Goal: Task Accomplishment & Management: Manage account settings

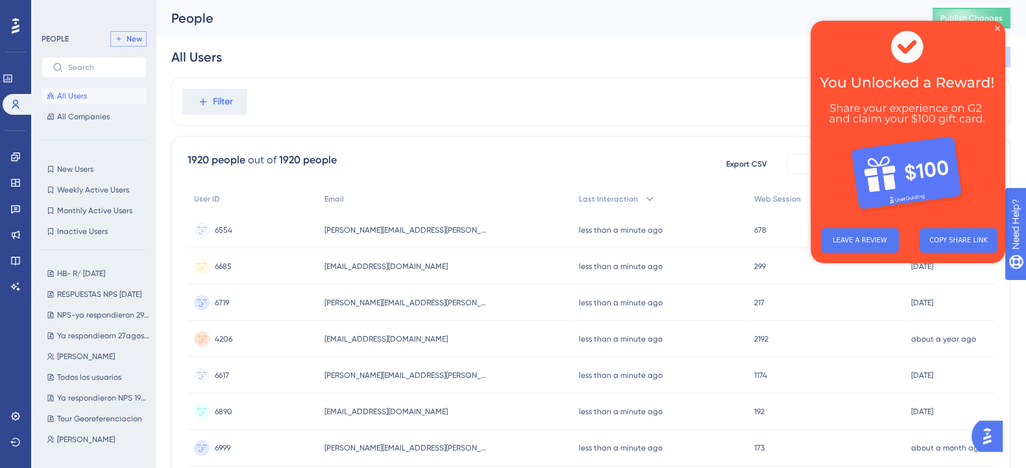
click at [115, 42] on icon at bounding box center [119, 39] width 8 height 8
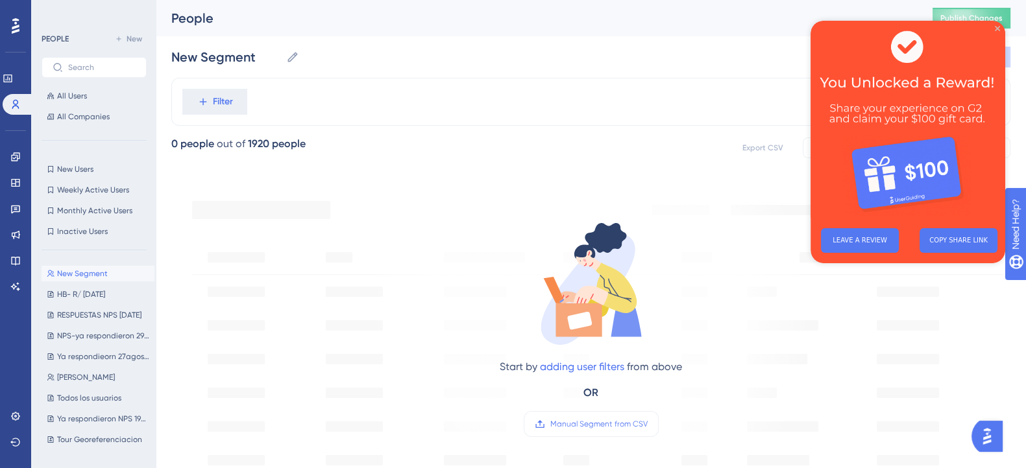
click at [996, 27] on icon "Close Preview" at bounding box center [996, 28] width 5 height 5
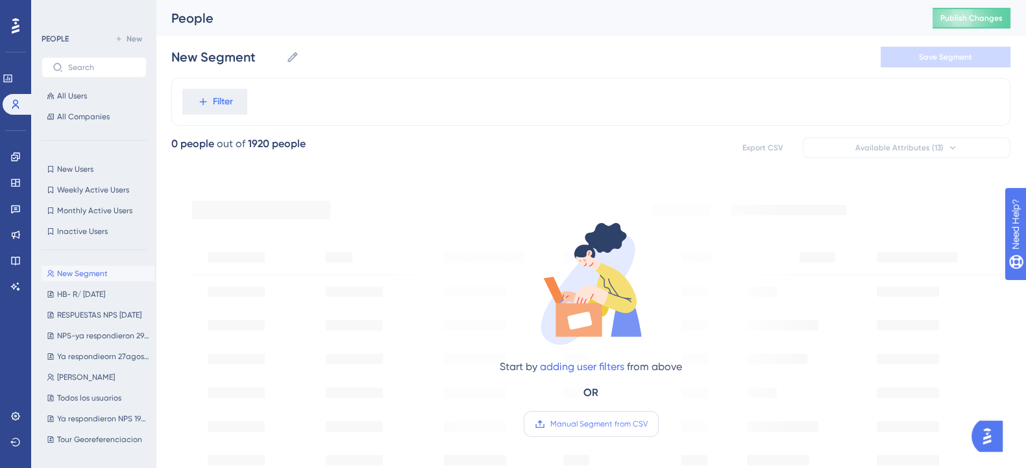
click at [582, 422] on span "Manual Segment from CSV" at bounding box center [598, 424] width 97 height 10
click at [647, 424] on input "Manual Segment from CSV" at bounding box center [647, 424] width 0 height 0
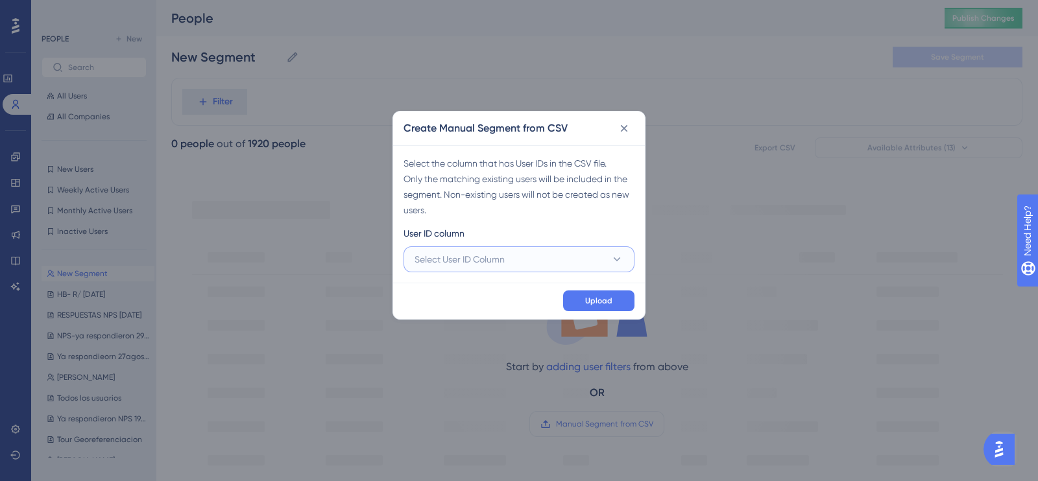
click at [555, 261] on button "Select User ID Column" at bounding box center [518, 259] width 231 height 26
click at [499, 303] on span "A - Usuario de órbita" at bounding box center [465, 299] width 86 height 16
click at [567, 298] on button "Upload" at bounding box center [598, 301] width 71 height 21
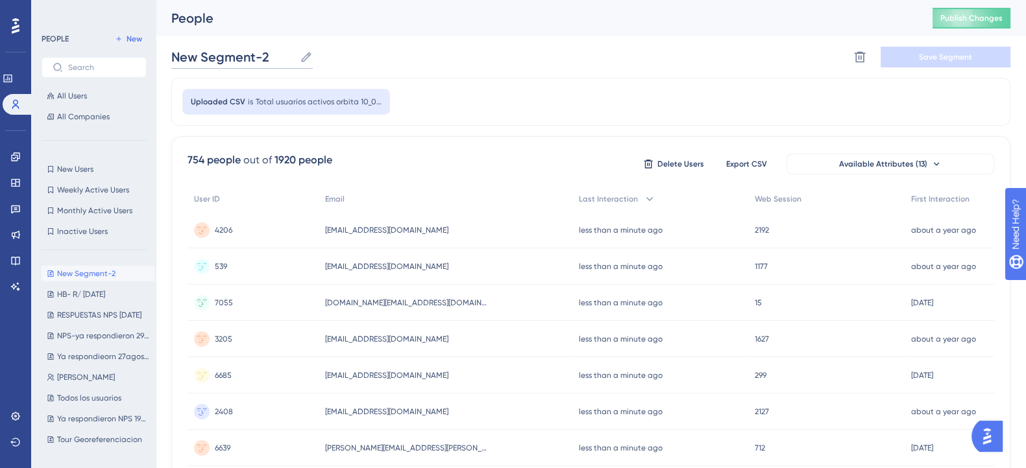
click at [263, 60] on input "New Segment-2" at bounding box center [232, 57] width 123 height 18
drag, startPoint x: 266, startPoint y: 60, endPoint x: 163, endPoint y: 60, distance: 103.1
type input "COl - Sellers activos [DATE]"
click at [558, 86] on div "Uploaded CSV is Total usuarios activos orbita 10_09_2025 - Hoja 2" at bounding box center [590, 102] width 839 height 48
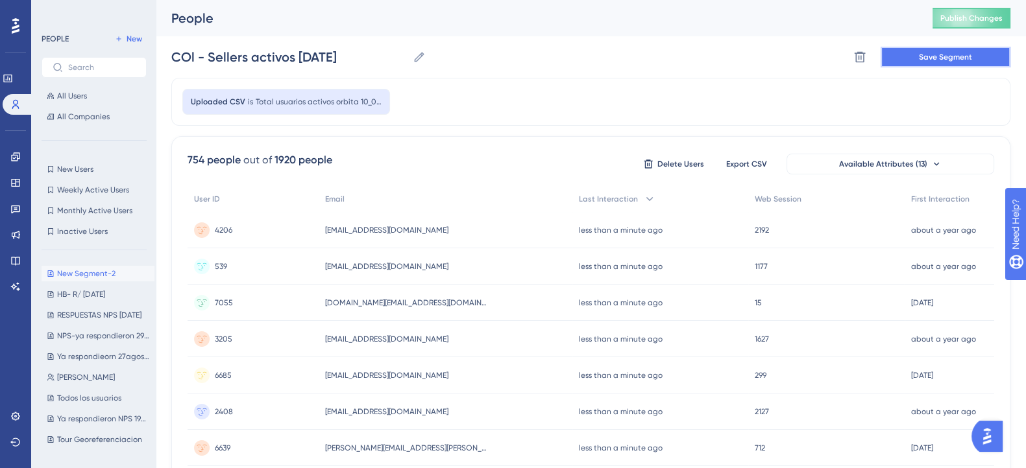
click at [926, 53] on span "Save Segment" at bounding box center [944, 57] width 53 height 10
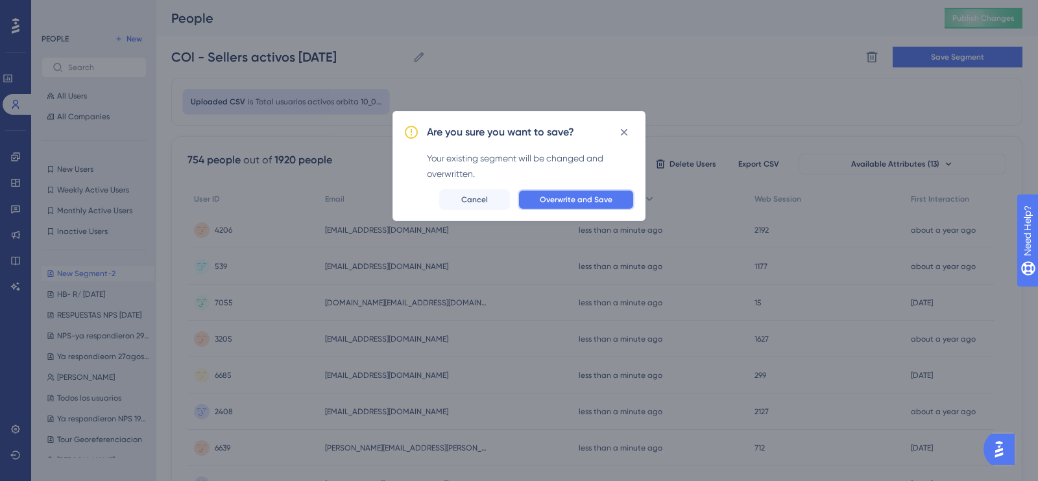
click at [621, 202] on button "Overwrite and Save" at bounding box center [576, 199] width 117 height 21
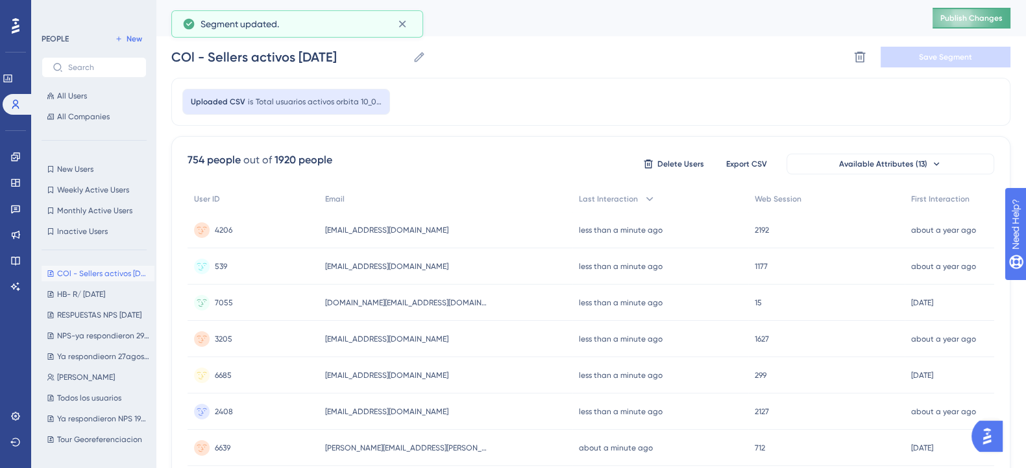
click at [989, 19] on span "Publish Changes" at bounding box center [971, 18] width 62 height 10
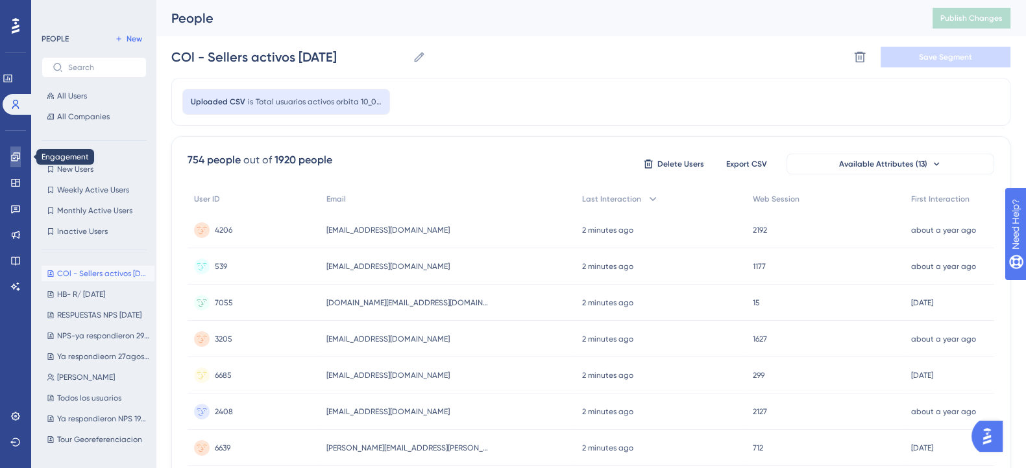
click at [12, 160] on icon at bounding box center [15, 157] width 10 height 10
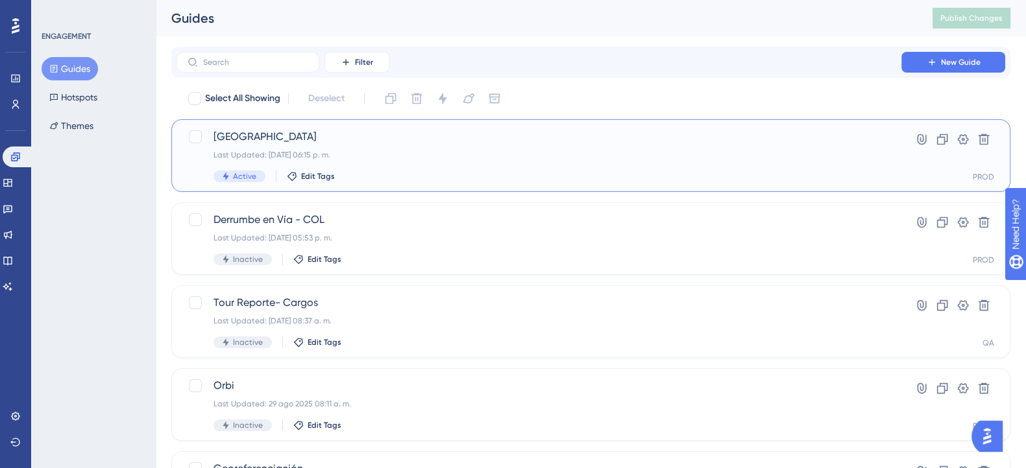
click at [303, 142] on span "[GEOGRAPHIC_DATA]" at bounding box center [538, 137] width 651 height 16
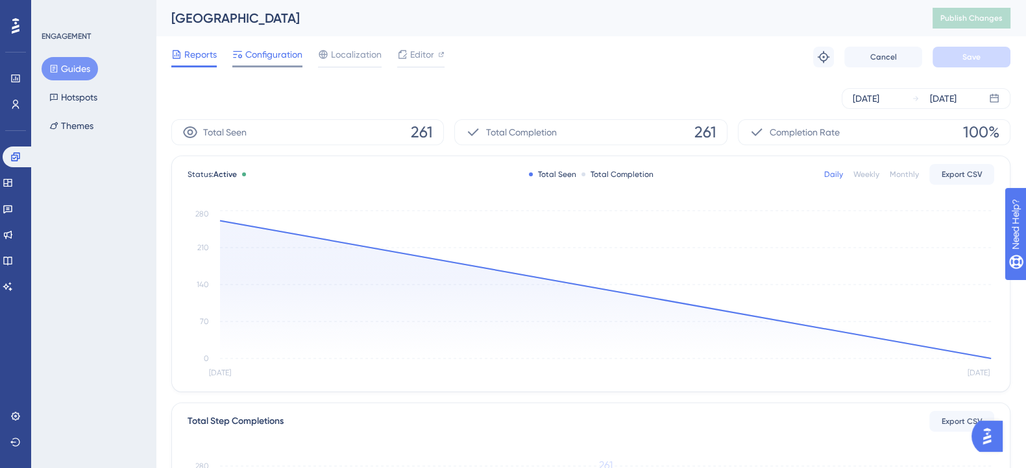
click at [280, 60] on span "Configuration" at bounding box center [273, 55] width 57 height 16
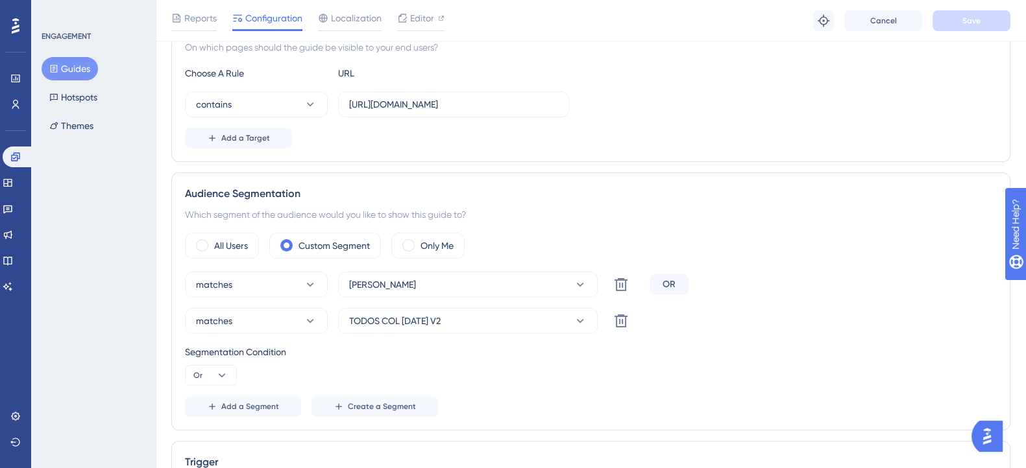
scroll to position [486, 0]
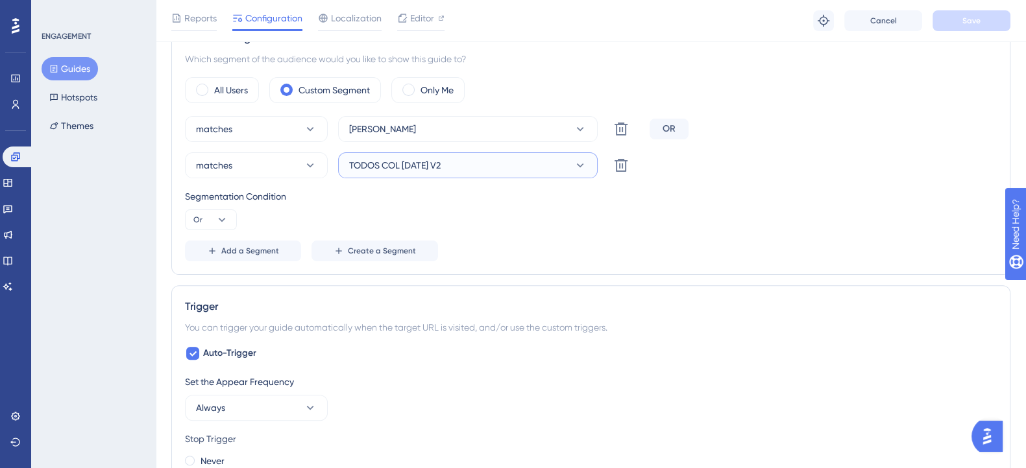
click at [588, 163] on button "TODOS COL [DATE] V2" at bounding box center [467, 165] width 259 height 26
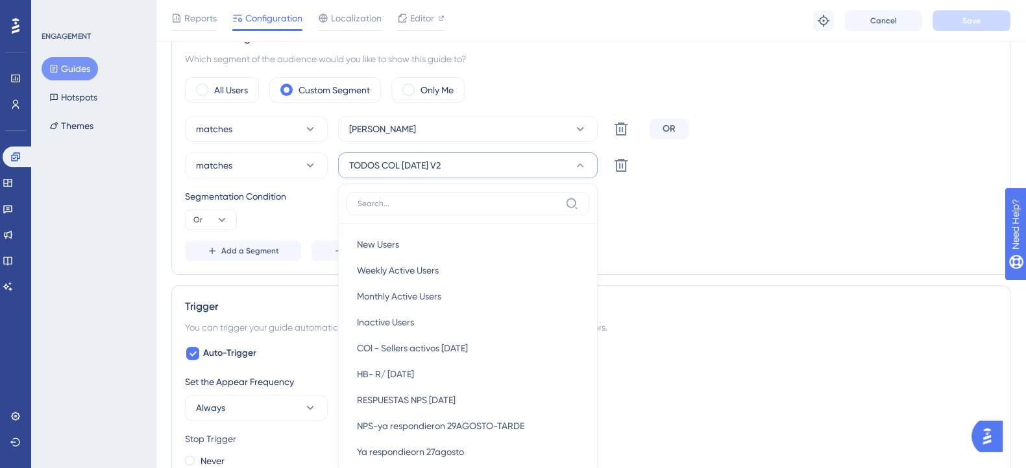
scroll to position [577, 0]
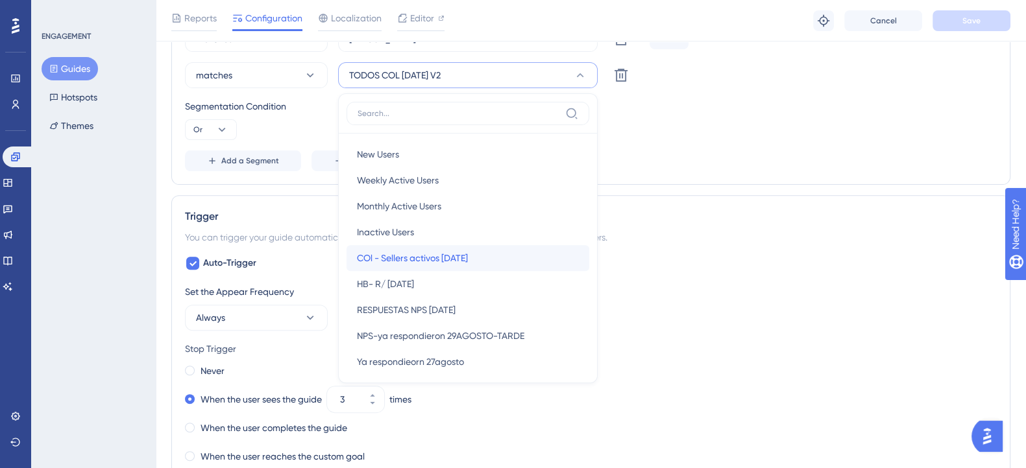
click at [448, 258] on span "COl - Sellers activos [DATE]" at bounding box center [412, 258] width 111 height 16
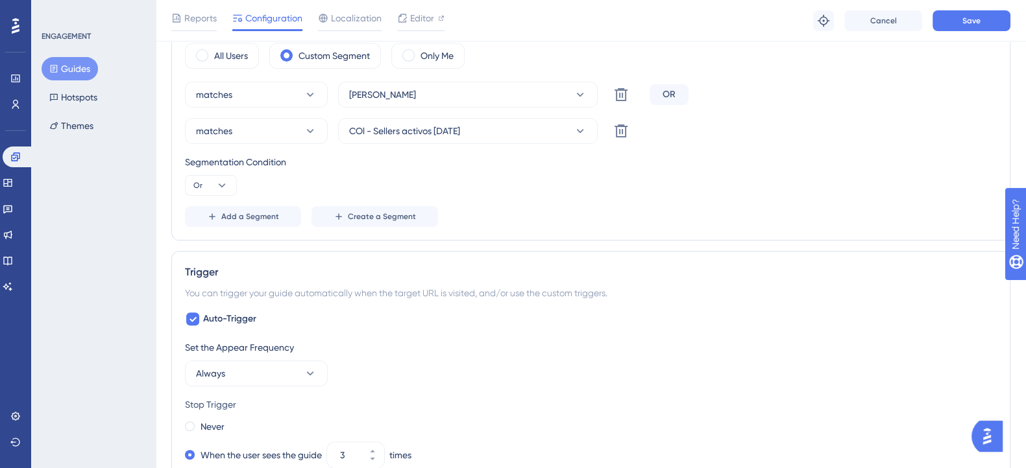
scroll to position [496, 0]
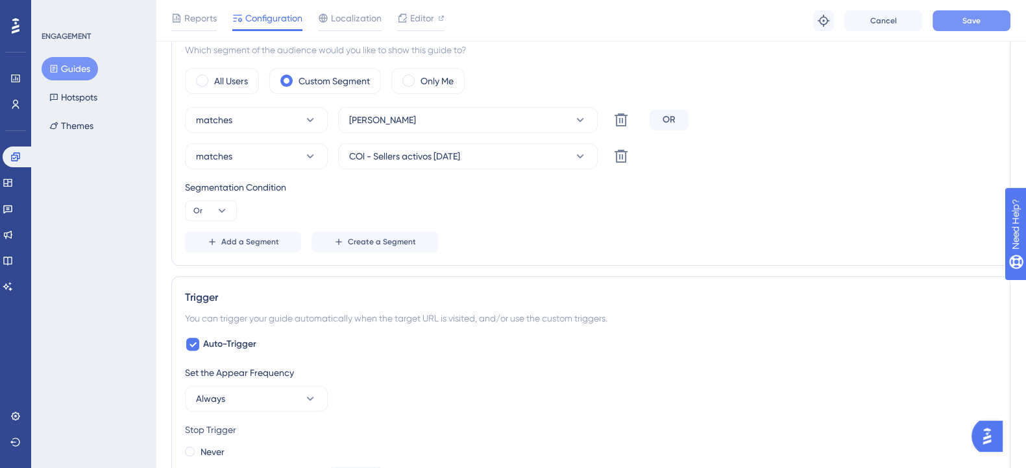
click at [979, 29] on button "Save" at bounding box center [971, 20] width 78 height 21
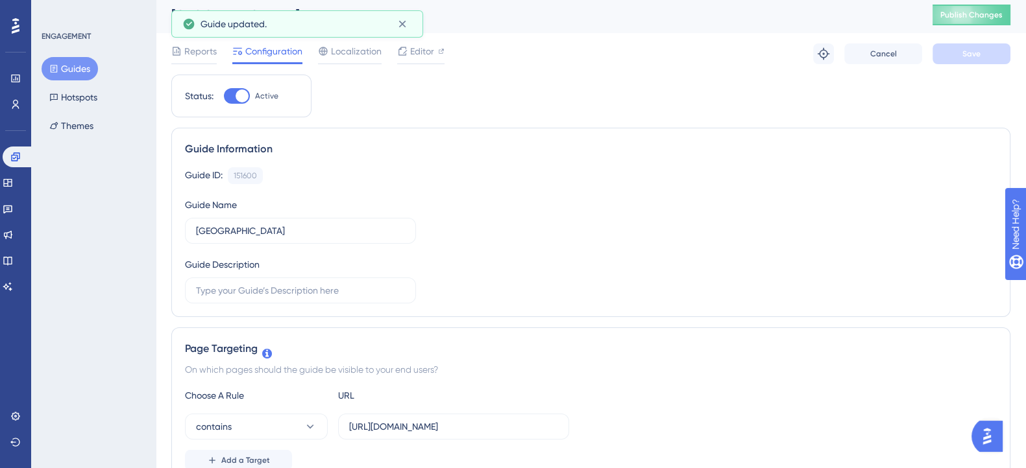
scroll to position [0, 0]
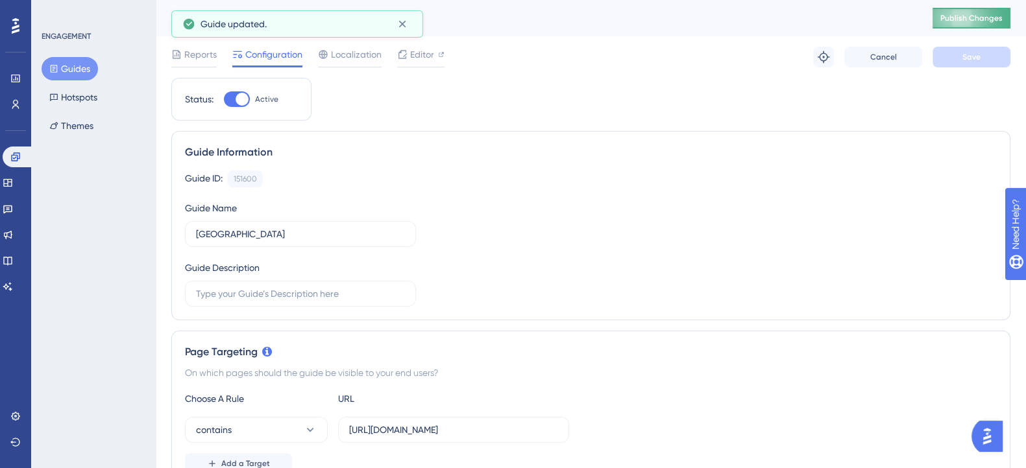
click at [965, 21] on span "Publish Changes" at bounding box center [971, 18] width 62 height 10
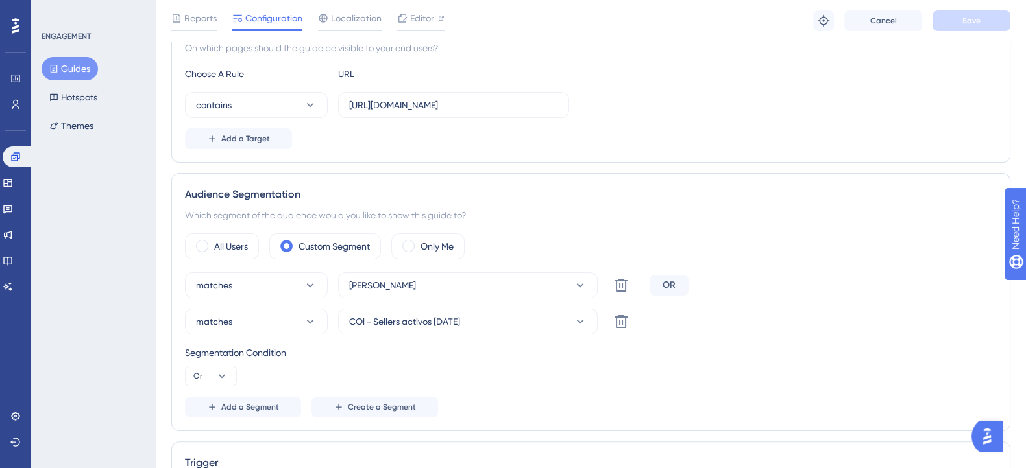
scroll to position [405, 0]
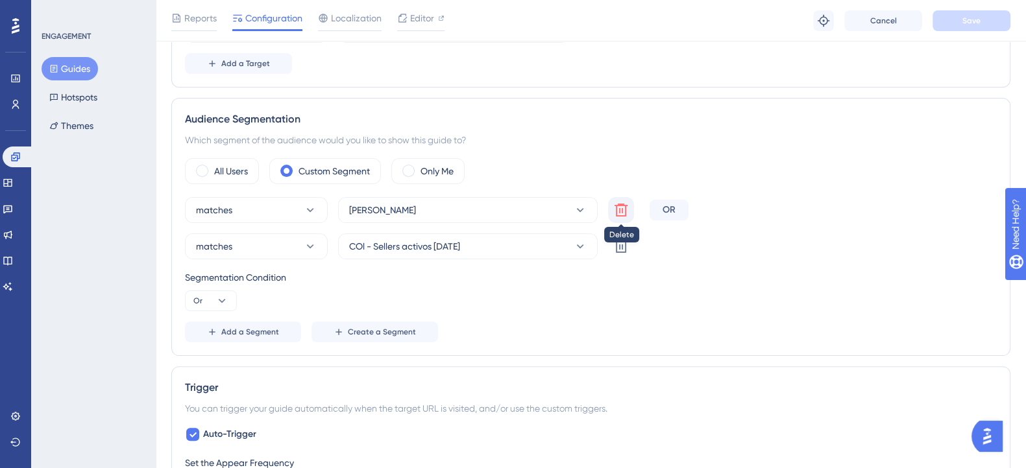
click at [629, 205] on button at bounding box center [621, 210] width 26 height 26
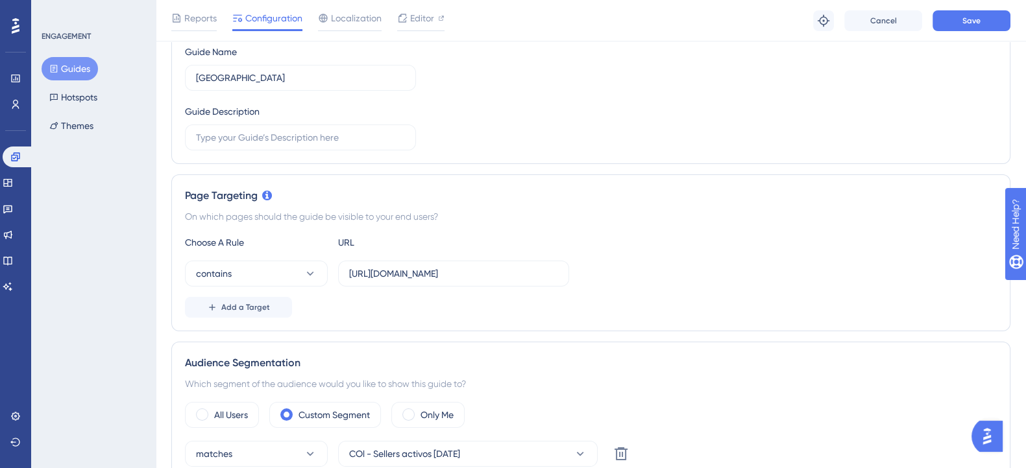
scroll to position [0, 0]
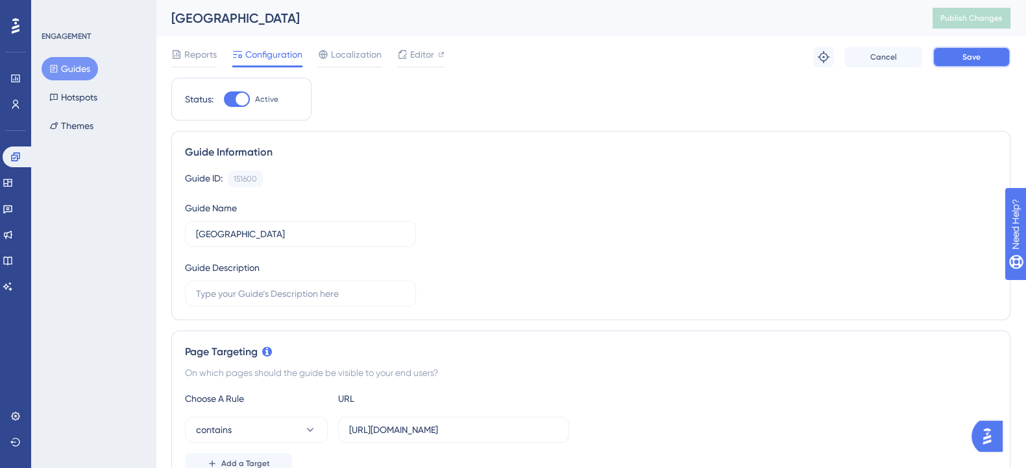
click at [978, 59] on span "Save" at bounding box center [971, 57] width 18 height 10
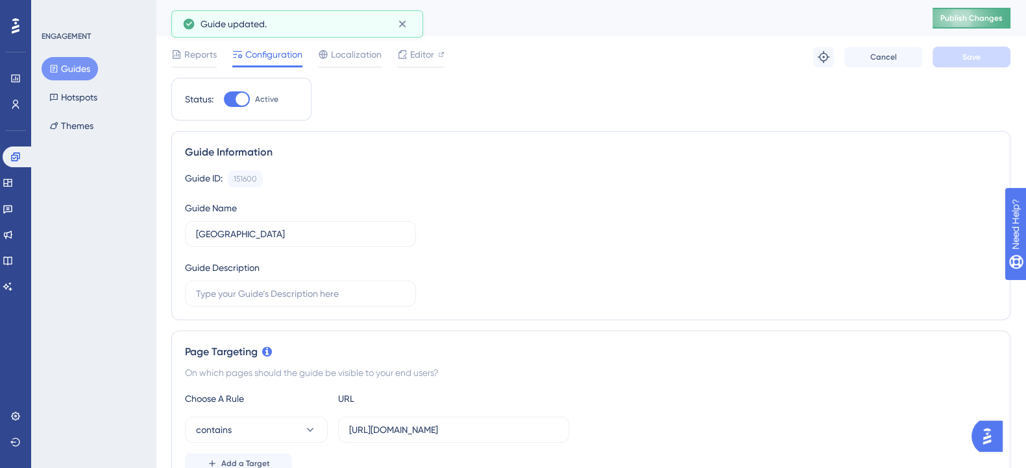
click at [959, 18] on span "Publish Changes" at bounding box center [971, 18] width 62 height 10
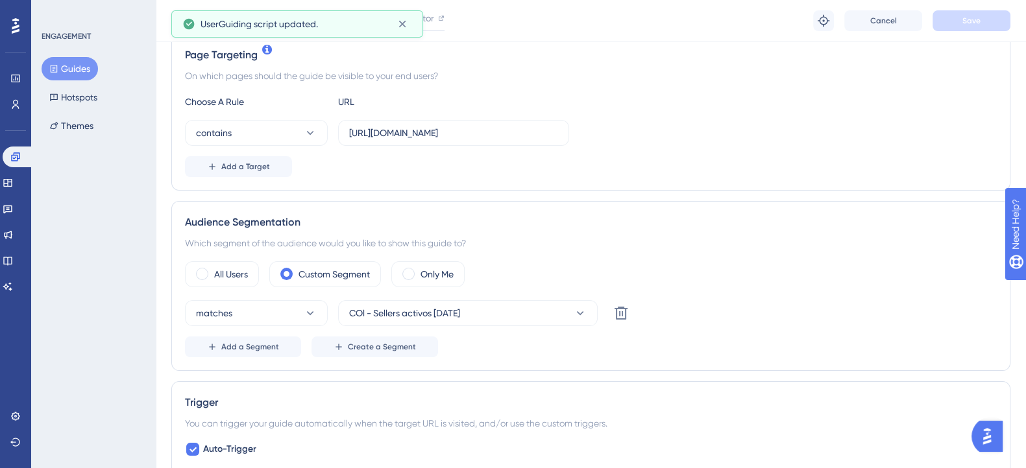
scroll to position [324, 0]
